Goal: Check status: Check status

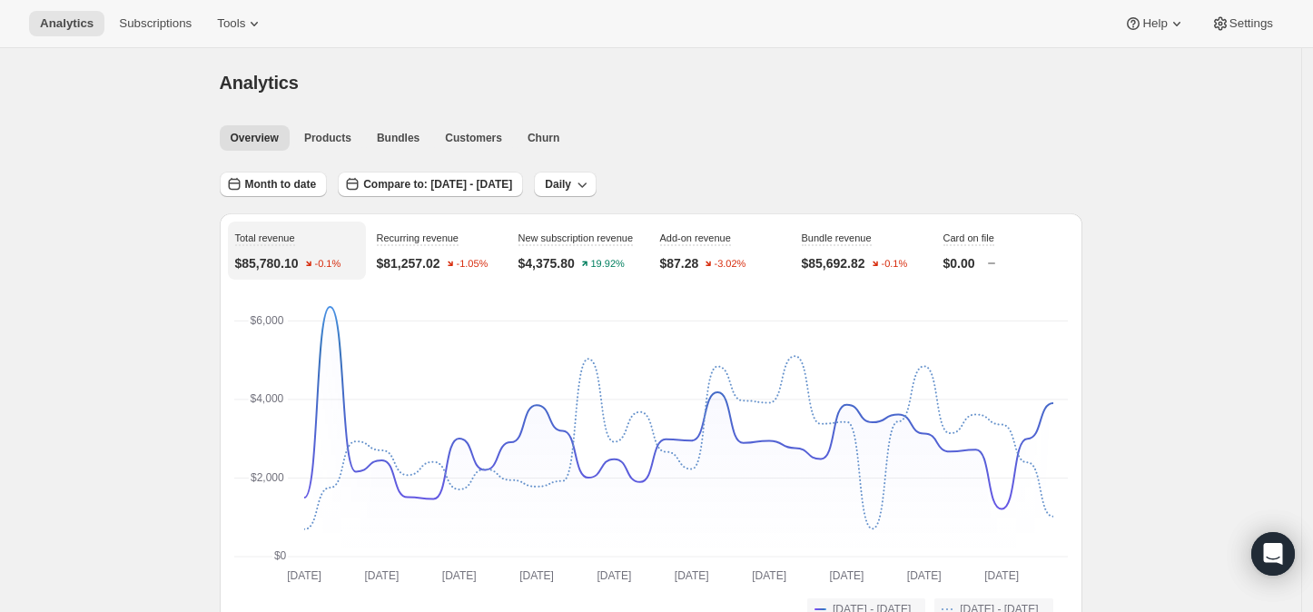
drag, startPoint x: 0, startPoint y: 0, endPoint x: 283, endPoint y: 273, distance: 393.7
click at [283, 273] on div "Total revenue $85,780.10 -0.1%" at bounding box center [297, 251] width 138 height 58
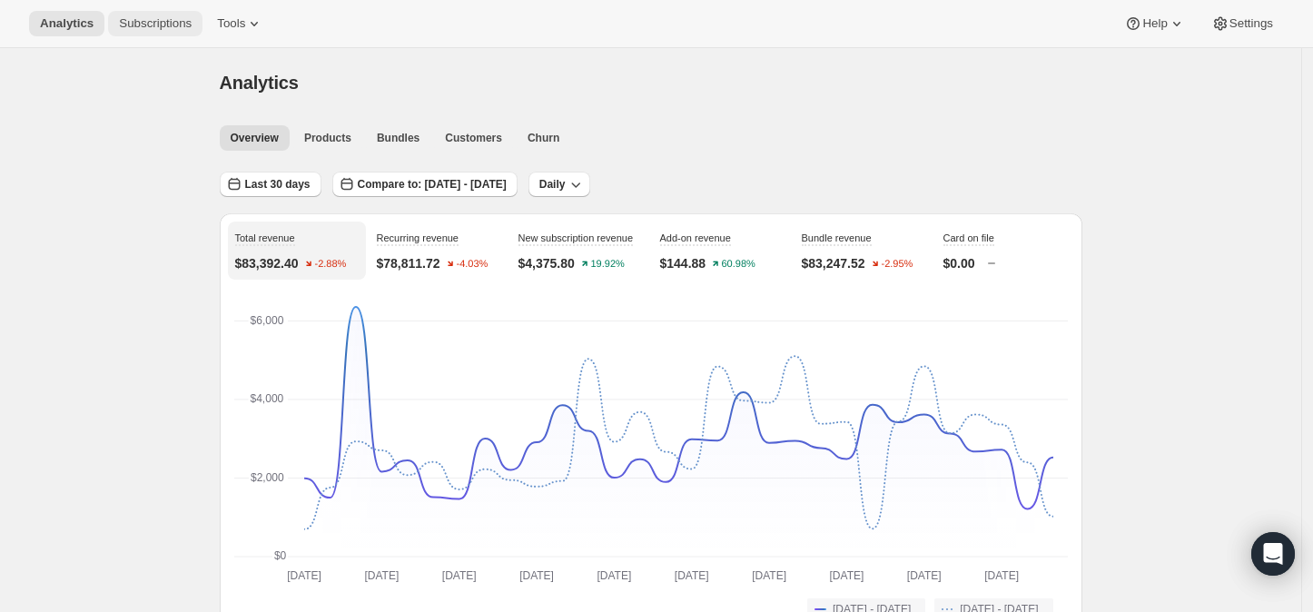
click at [139, 21] on span "Subscriptions" at bounding box center [155, 23] width 73 height 15
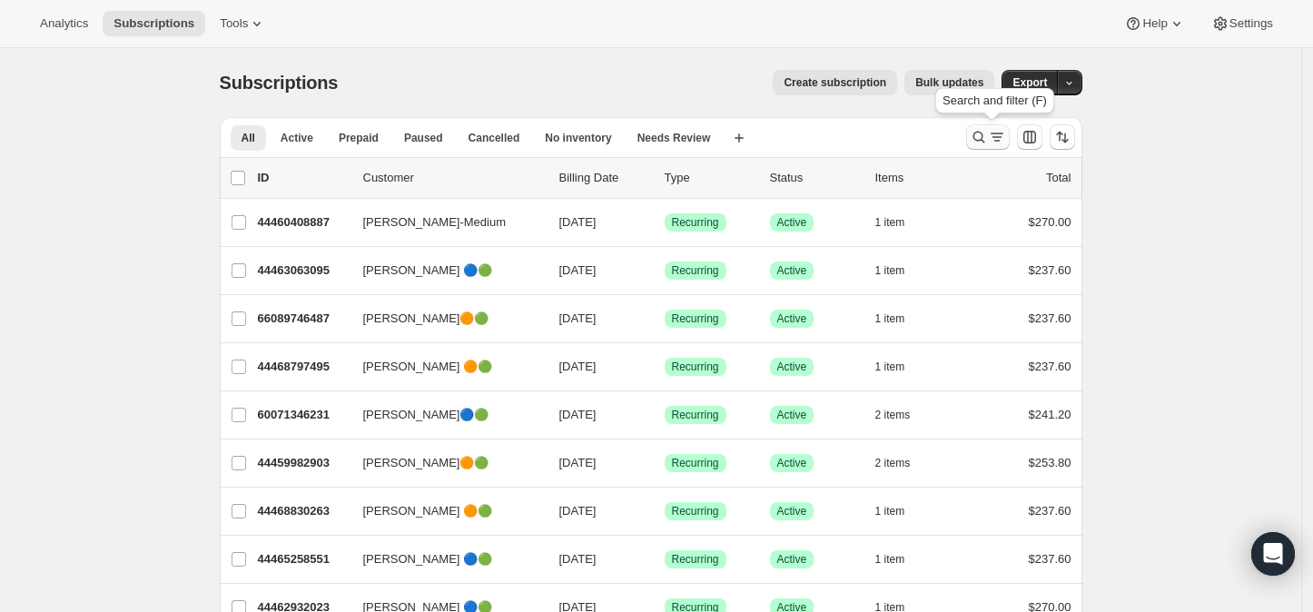
click at [983, 135] on icon "Search and filter results" at bounding box center [979, 137] width 18 height 18
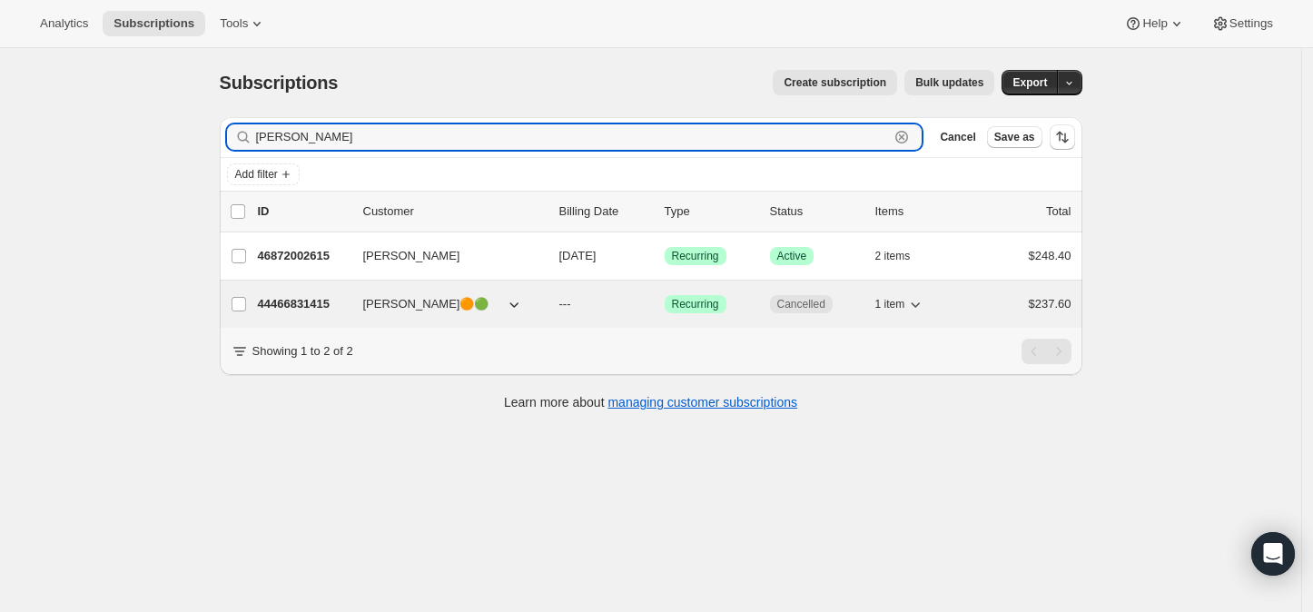
type input "marian"
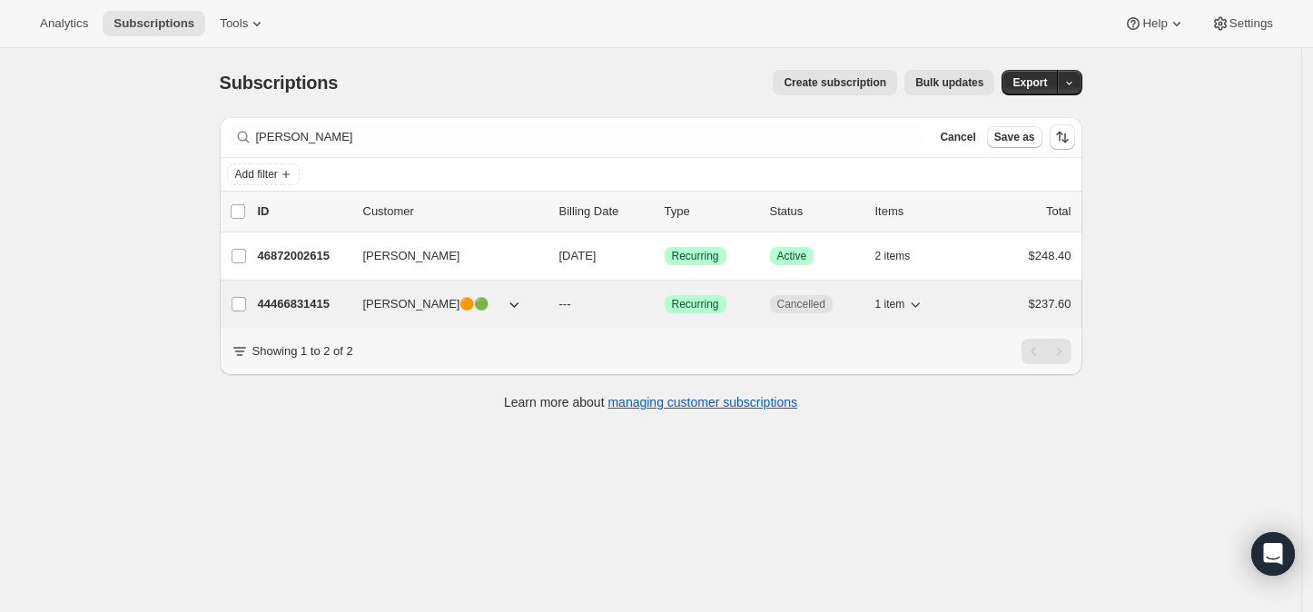
click at [285, 307] on p "44466831415" at bounding box center [303, 304] width 91 height 18
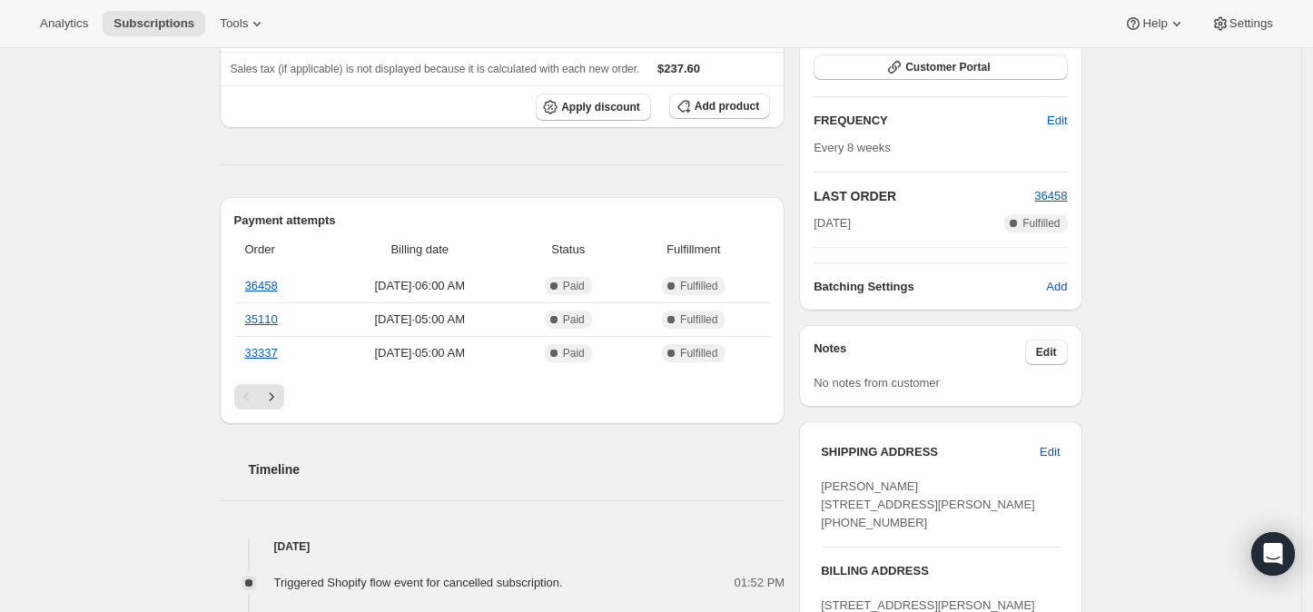
scroll to position [302, 0]
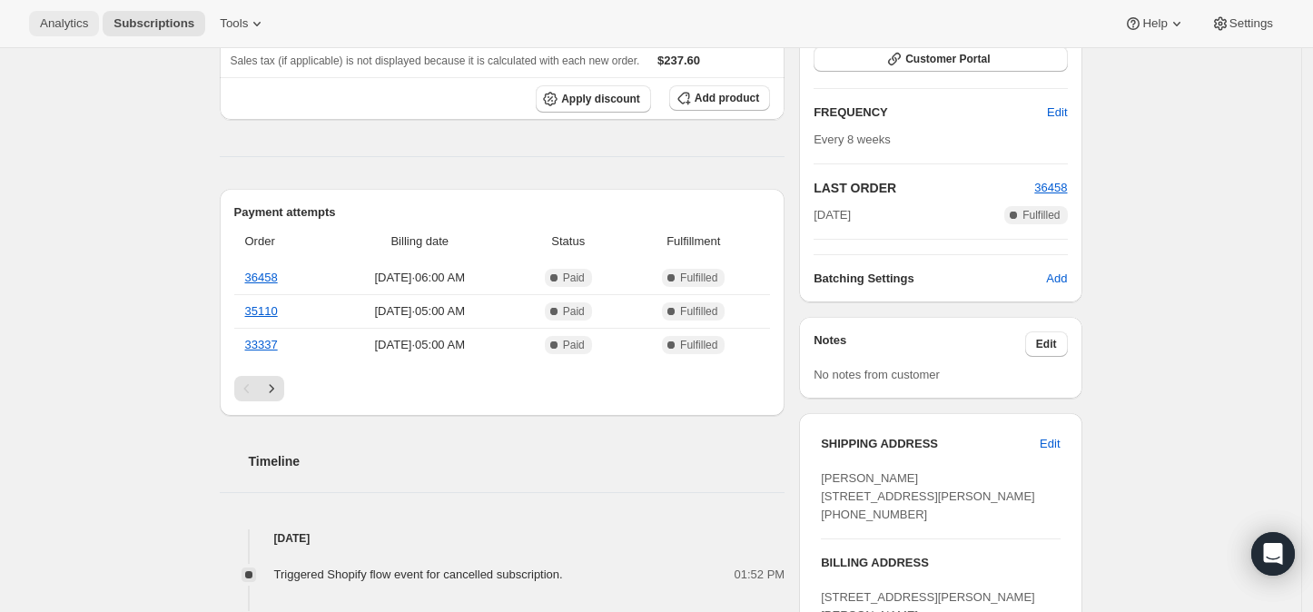
click at [64, 22] on span "Analytics" at bounding box center [64, 23] width 48 height 15
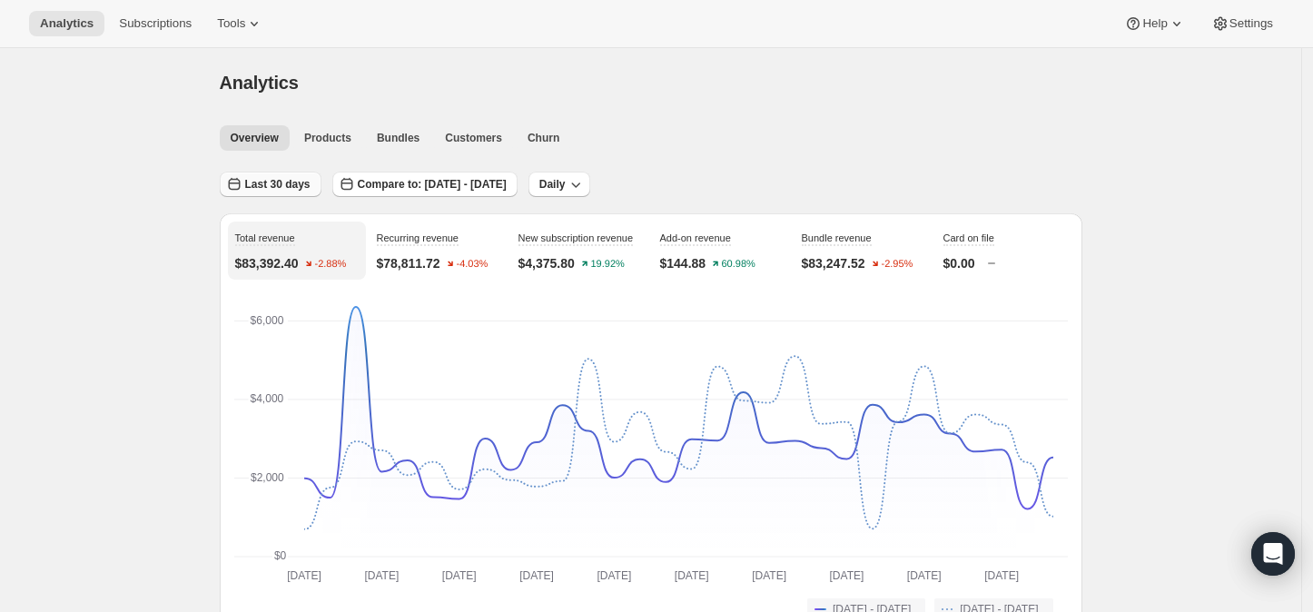
click at [279, 183] on span "Last 30 days" at bounding box center [277, 184] width 65 height 15
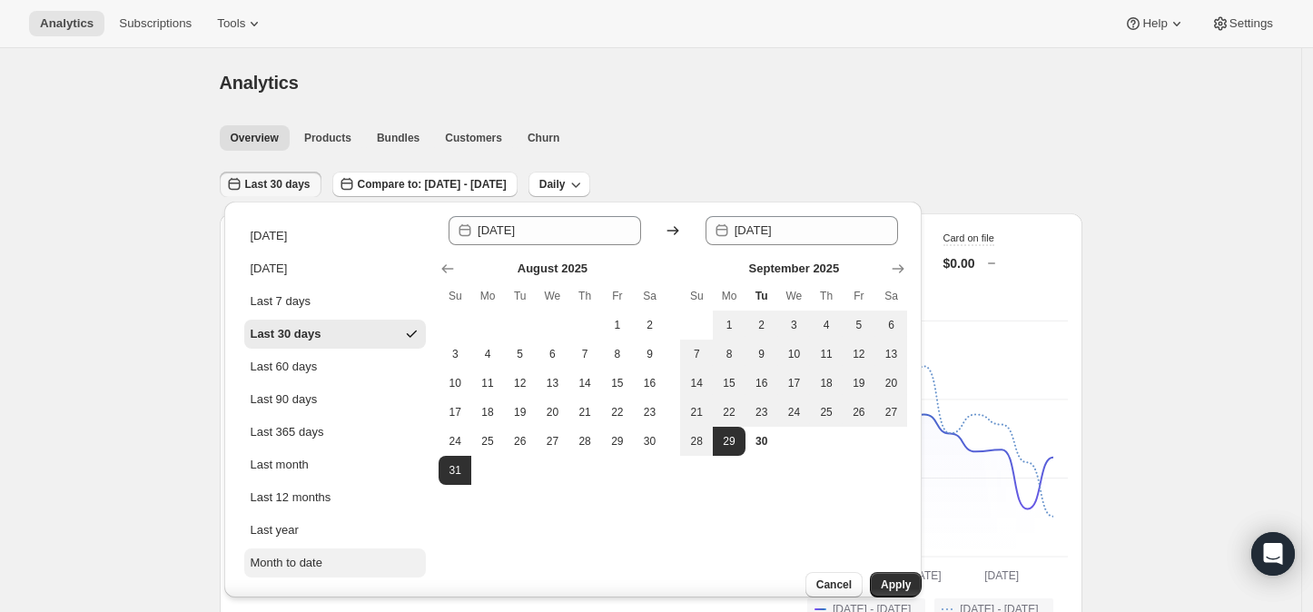
click at [284, 557] on div "Month to date" at bounding box center [286, 563] width 73 height 18
type input "[DATE]"
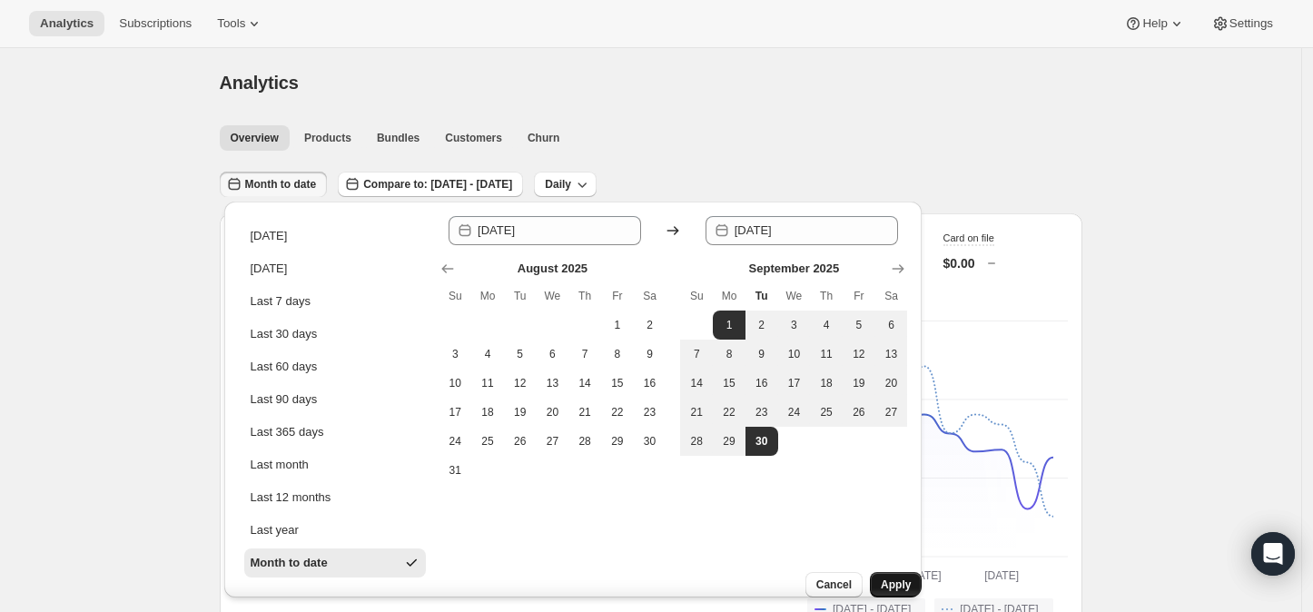
click at [887, 578] on span "Apply" at bounding box center [896, 585] width 30 height 15
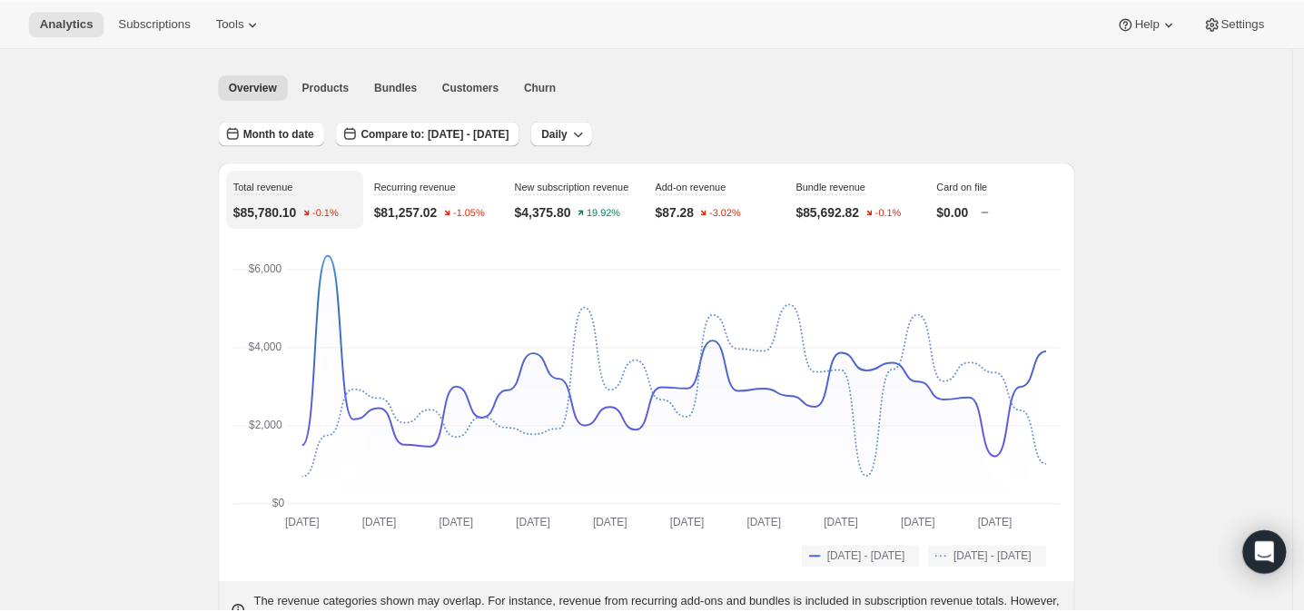
scroll to position [101, 0]
